Goal: Complete application form

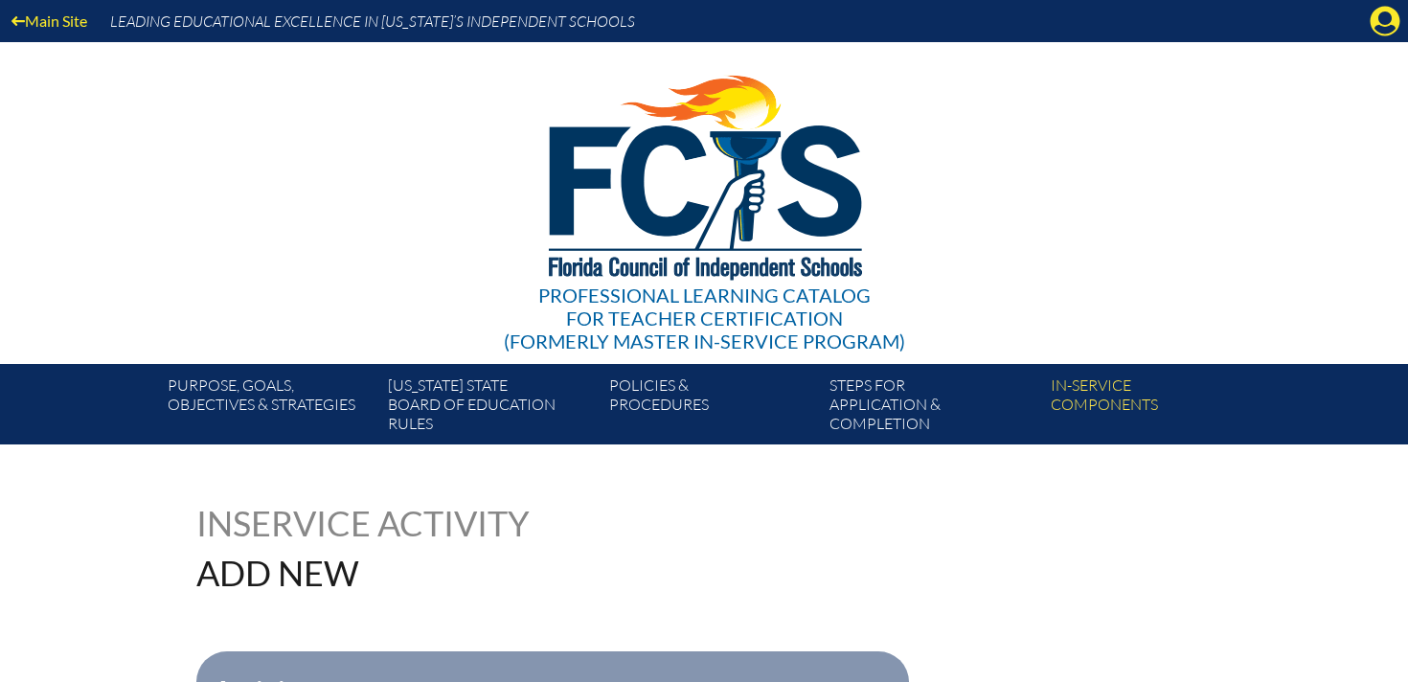
scroll to position [471, 0]
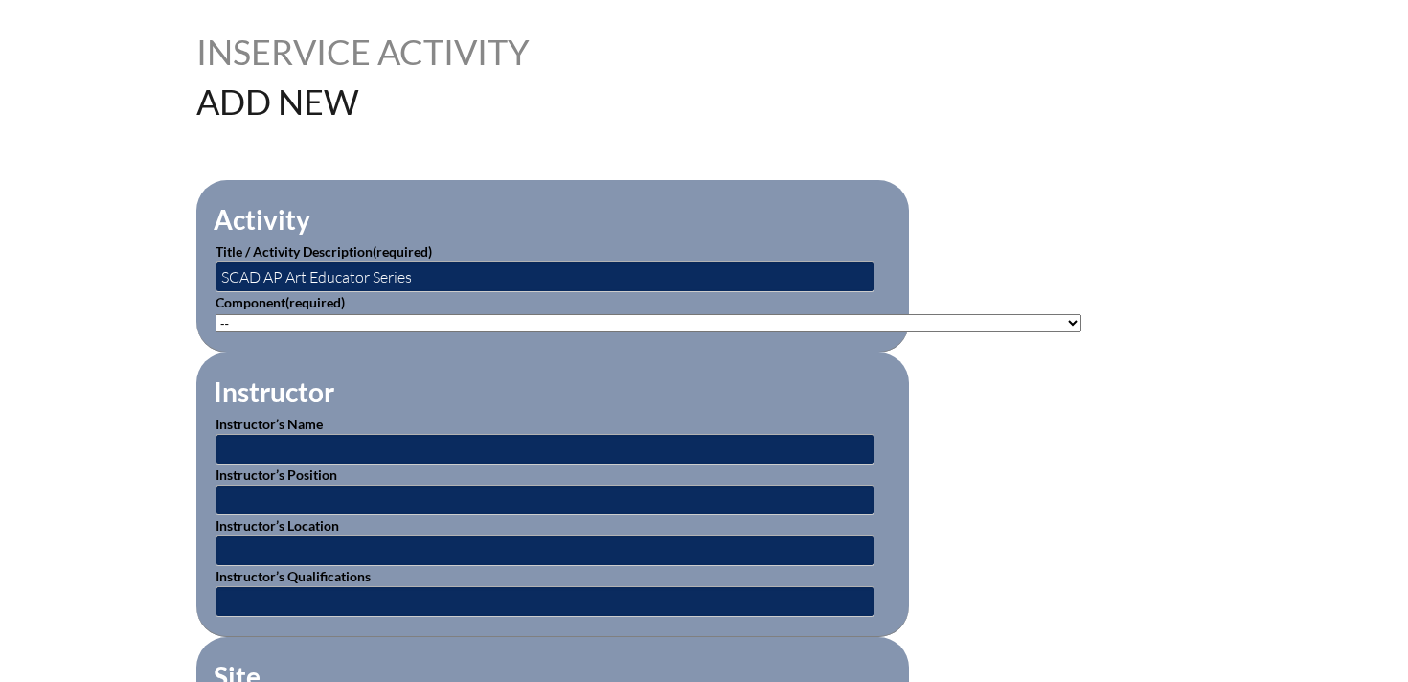
click at [368, 321] on select"]"] "-- [PHONE_NUMBER]: Appropriate Art Activities [PHONE_NUMBER]: Concept and Art P…" at bounding box center [648, 323] width 866 height 18
click at [605, 329] on select"]"] "-- [PHONE_NUMBER]: Appropriate Art Activities [PHONE_NUMBER]: Concept and Art P…" at bounding box center [648, 323] width 866 height 18
click at [495, 319] on select"]"] "-- [PHONE_NUMBER]: Appropriate Art Activities [PHONE_NUMBER]: Concept and Art P…" at bounding box center [648, 323] width 866 height 18
select select"]"] "20399"
click at [215, 314] on select"]"] "-- [PHONE_NUMBER]: Appropriate Art Activities [PHONE_NUMBER]: Concept and Art P…" at bounding box center [648, 323] width 866 height 18
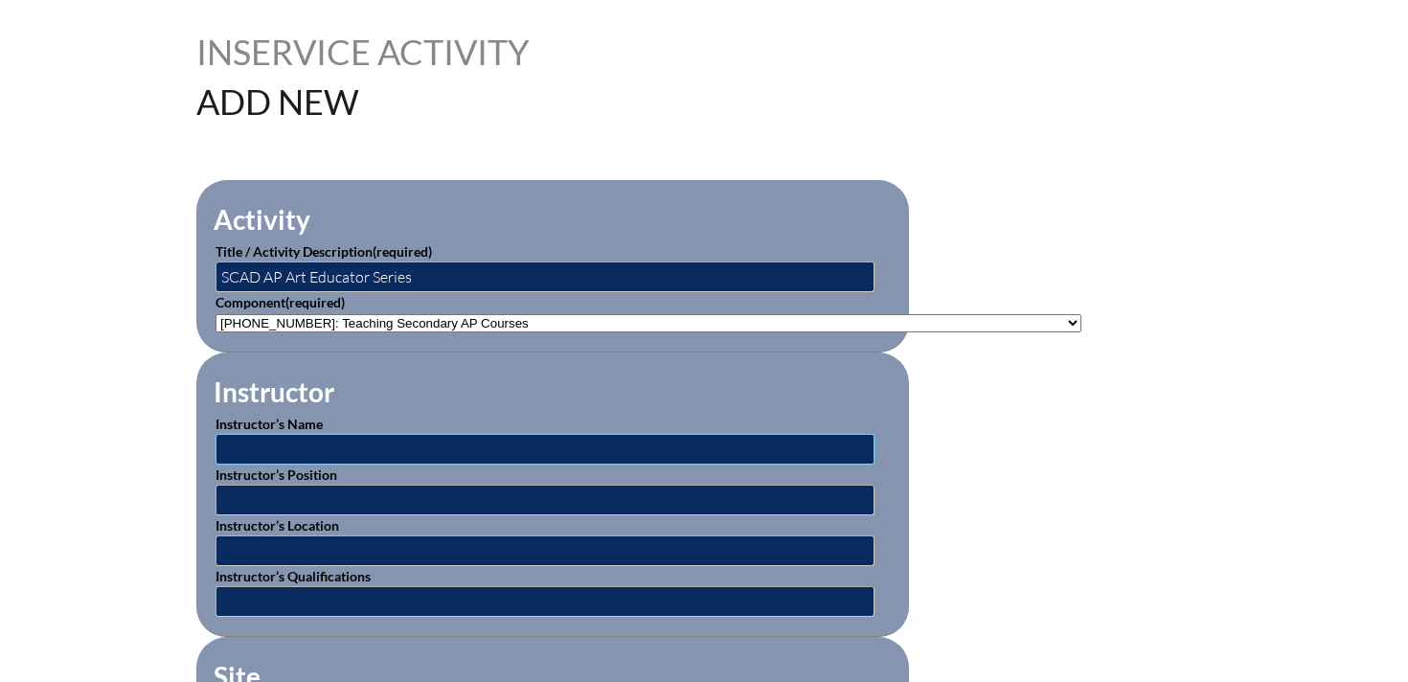
click at [424, 444] on input "text" at bounding box center [544, 449] width 659 height 31
type input "C"
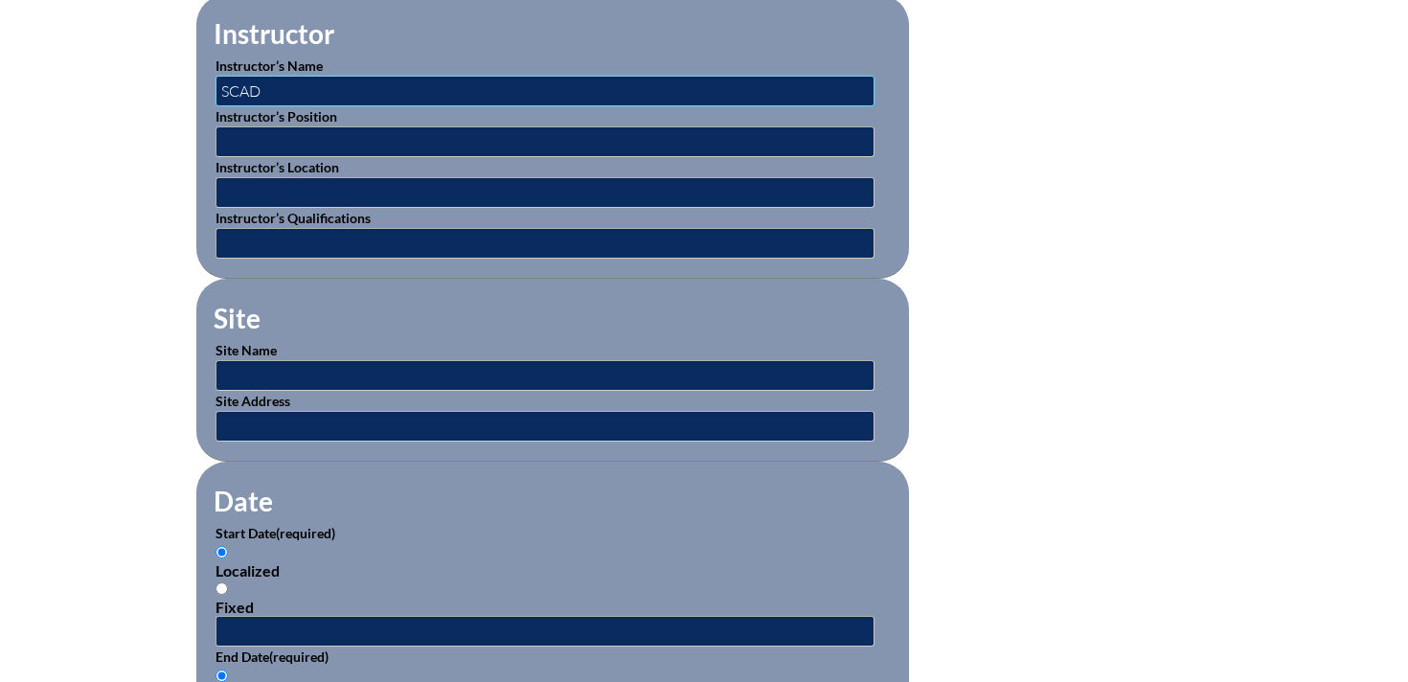
scroll to position [841, 0]
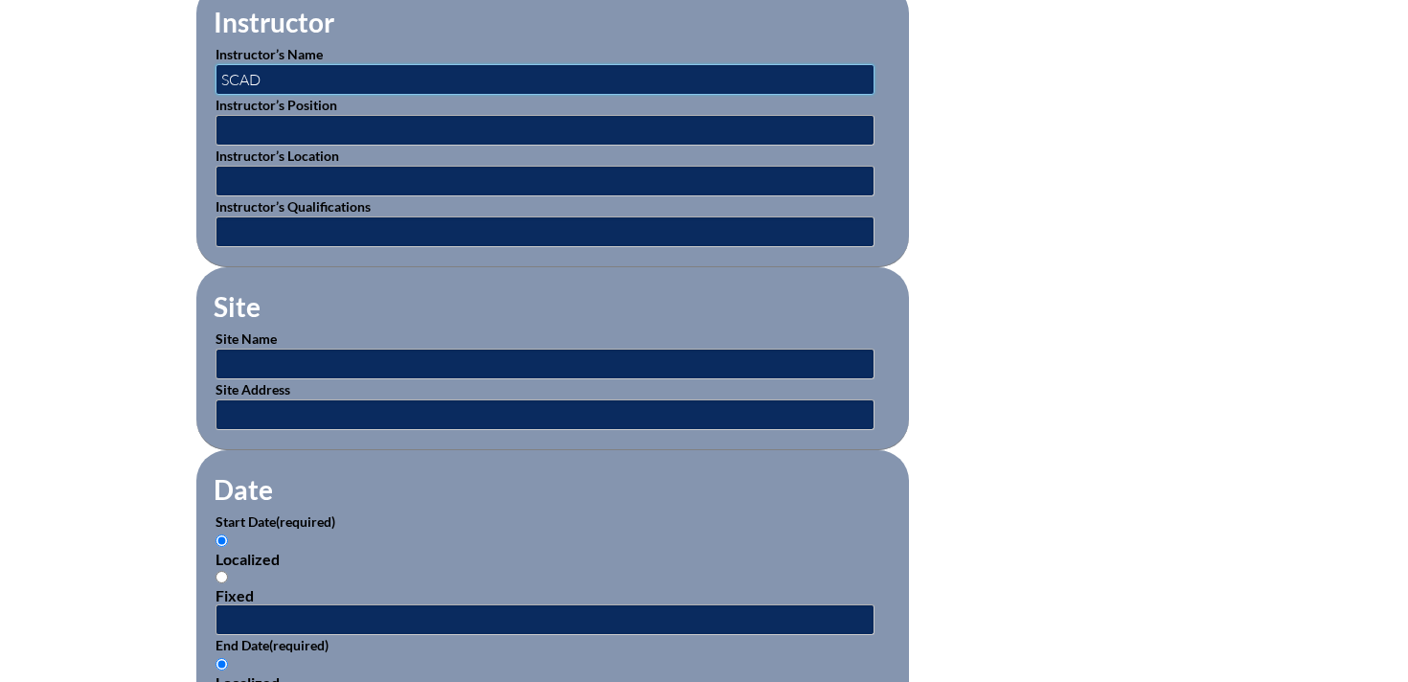
type input "SCAD"
click at [288, 351] on input "text" at bounding box center [544, 364] width 659 height 31
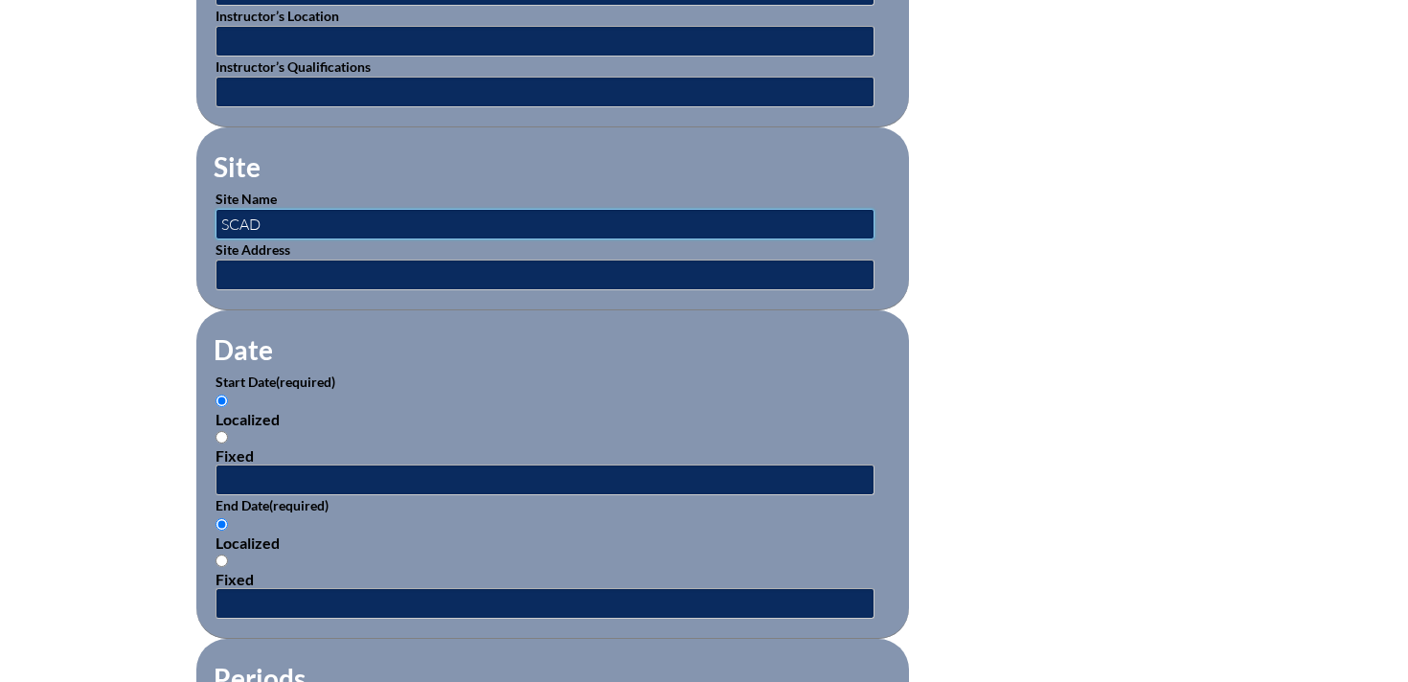
scroll to position [996, 0]
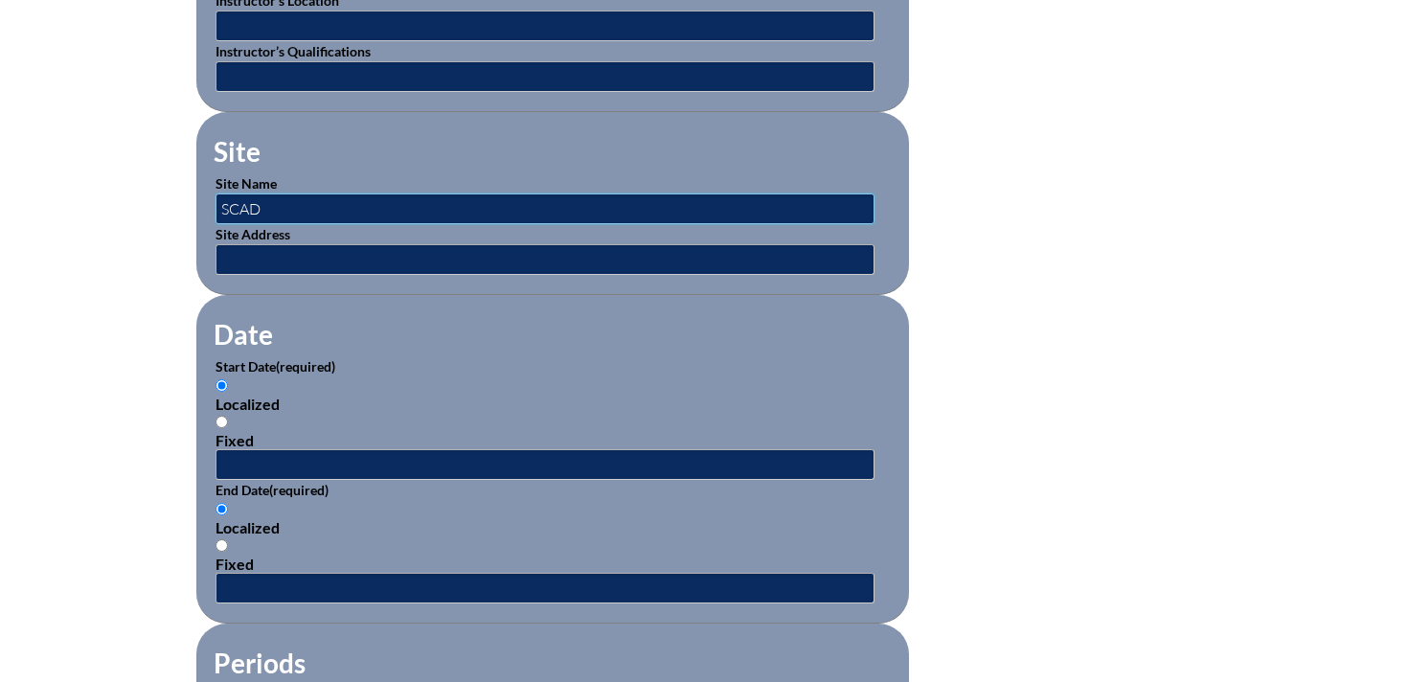
type input "SCAD"
click at [379, 463] on input "text" at bounding box center [544, 464] width 659 height 31
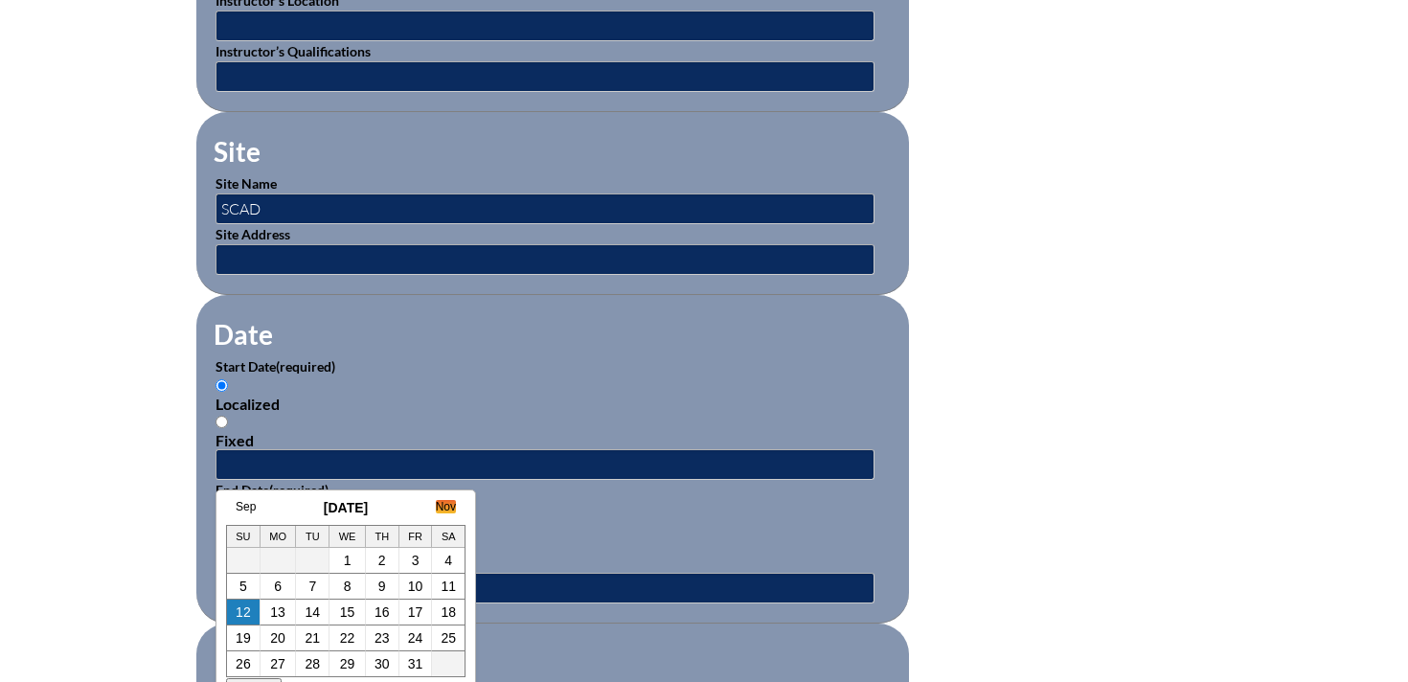
click at [450, 510] on link "Nov" at bounding box center [446, 506] width 20 height 13
click at [235, 508] on h3 "[DATE]" at bounding box center [345, 507] width 239 height 15
click at [238, 508] on link "Oct" at bounding box center [245, 506] width 18 height 13
